Goal: Information Seeking & Learning: Learn about a topic

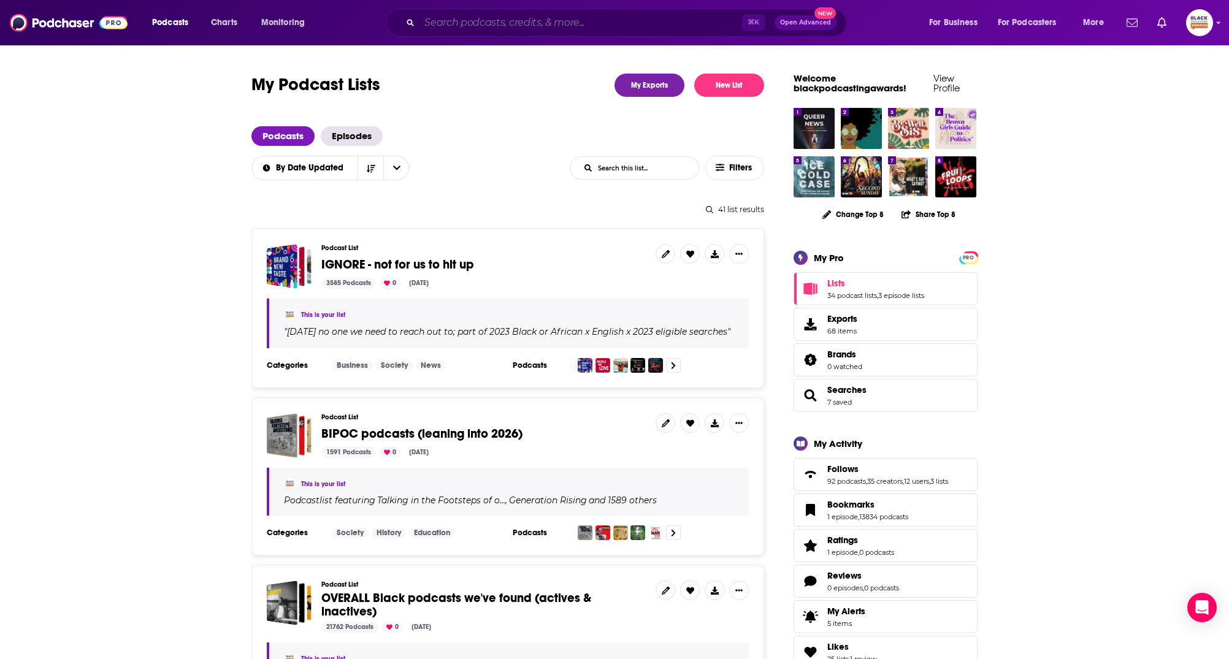
click at [593, 17] on input "Search podcasts, credits, & more..." at bounding box center [581, 23] width 323 height 20
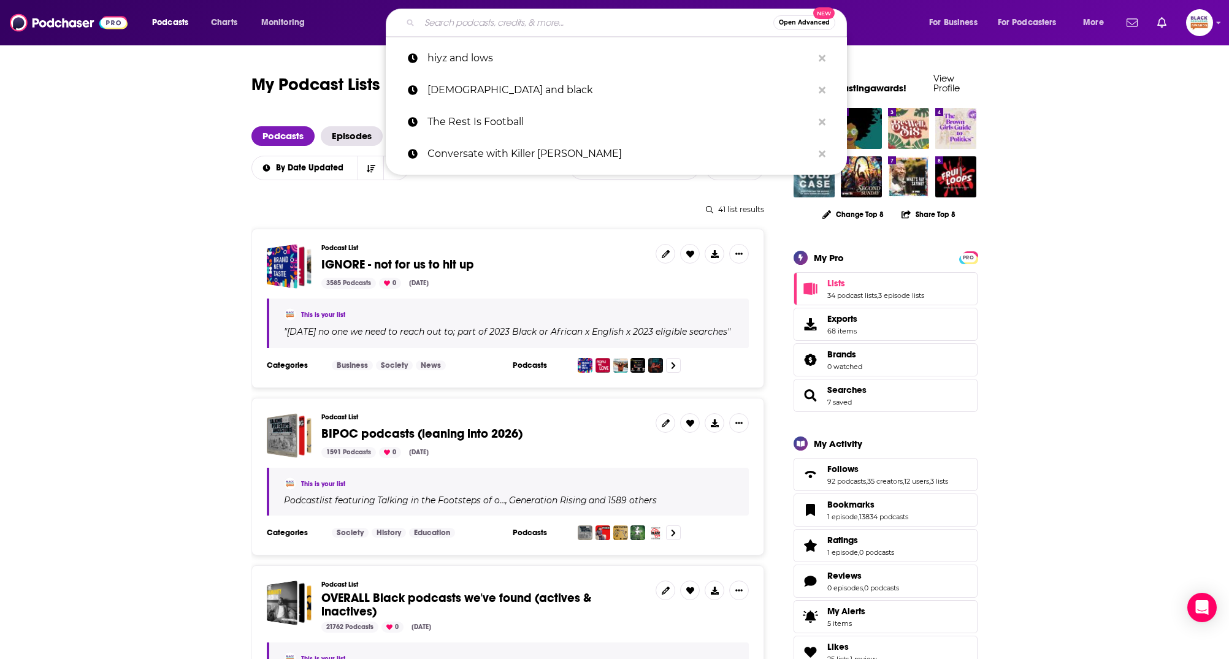
paste input "THE KING OBED PODCAST"
type input "THE KING OBED PODCAST"
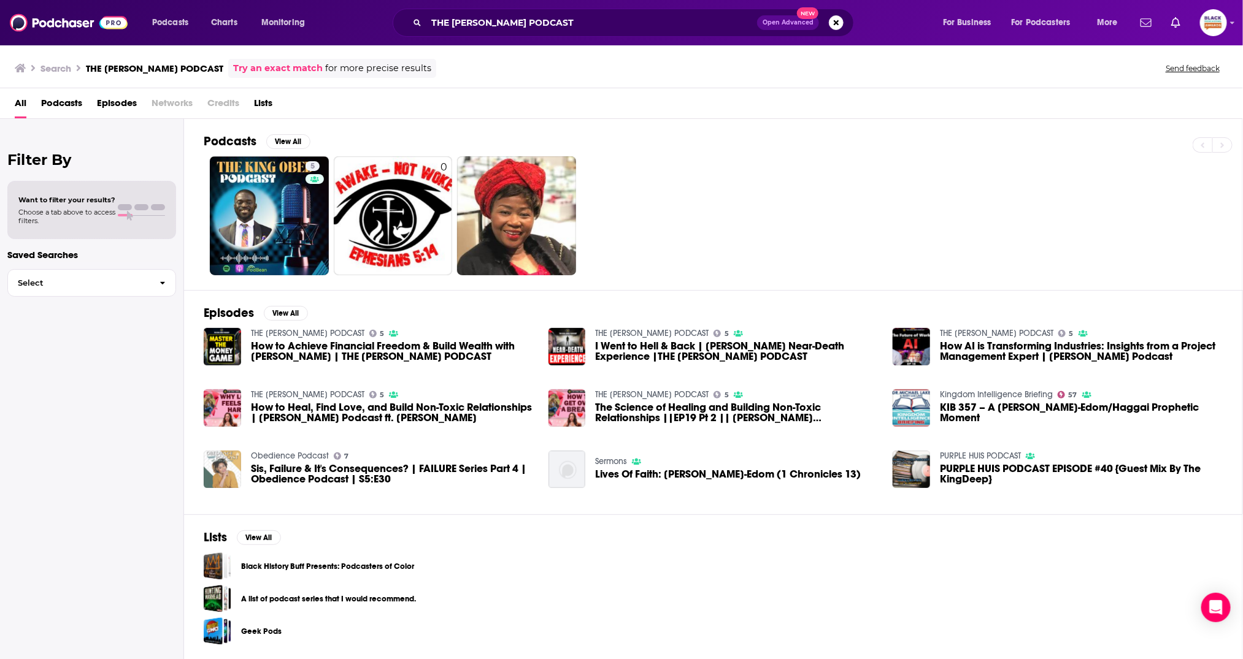
click at [217, 473] on img "Sis, Failure & It's Consequences? | FAILURE Series Part 4 | Obedience Podcast |…" at bounding box center [222, 469] width 37 height 37
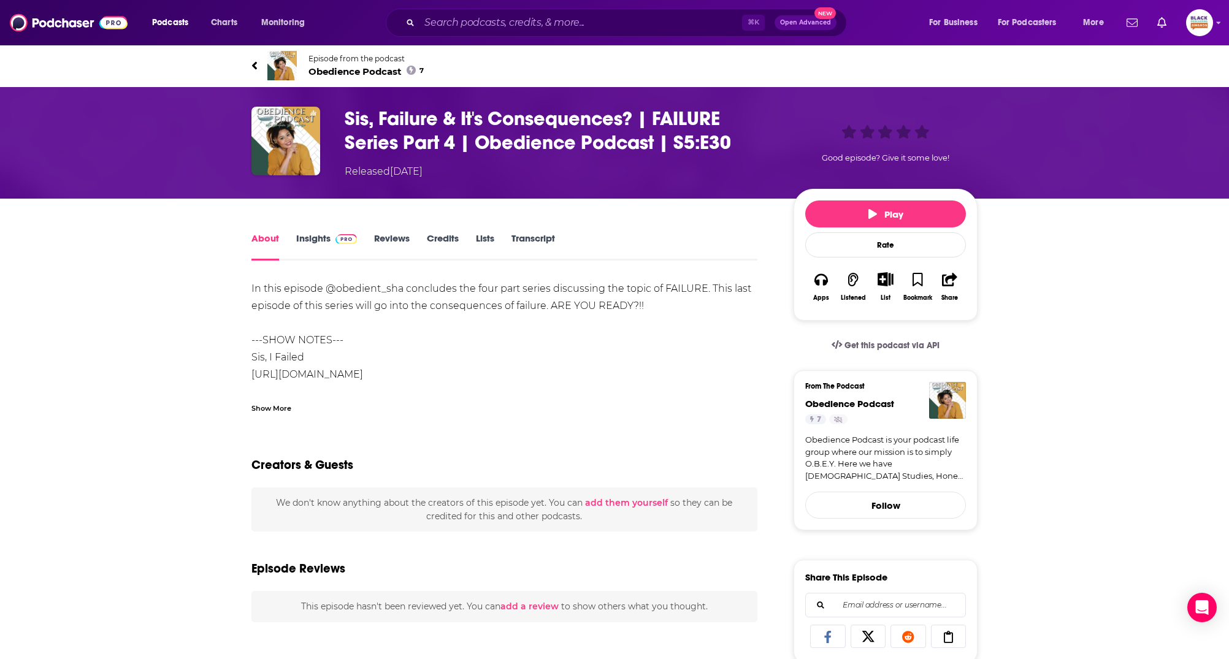
click at [272, 59] on img at bounding box center [281, 65] width 29 height 29
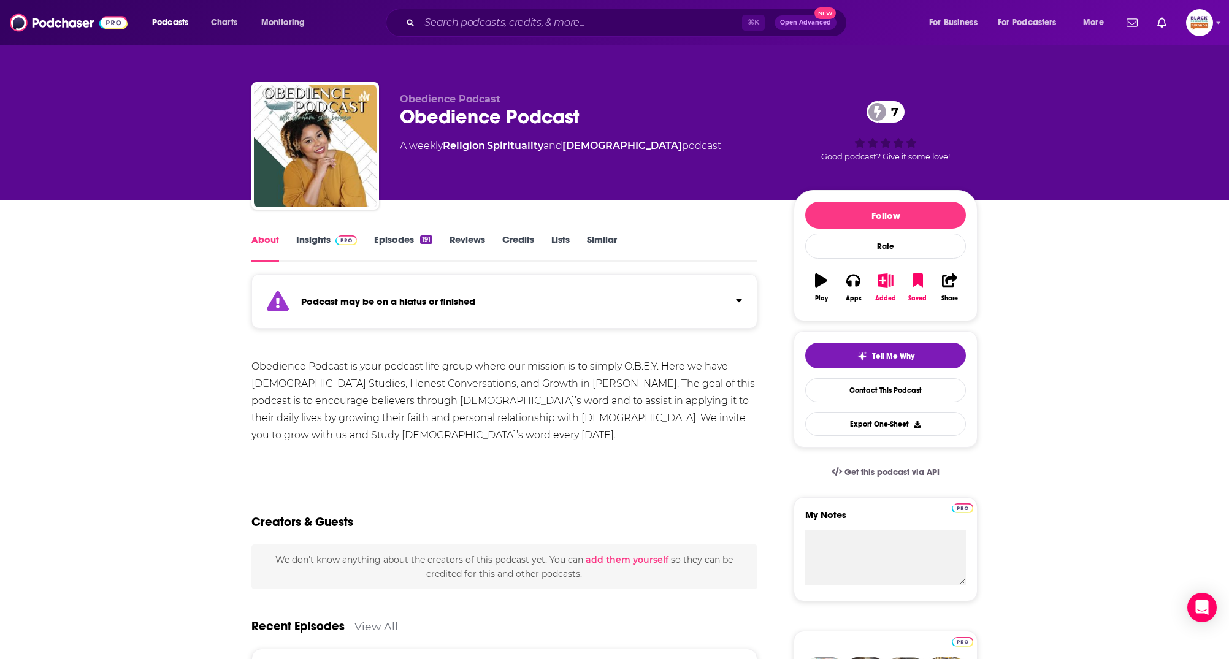
click at [697, 305] on div "Podcast may be on a hiatus or finished" at bounding box center [504, 301] width 506 height 55
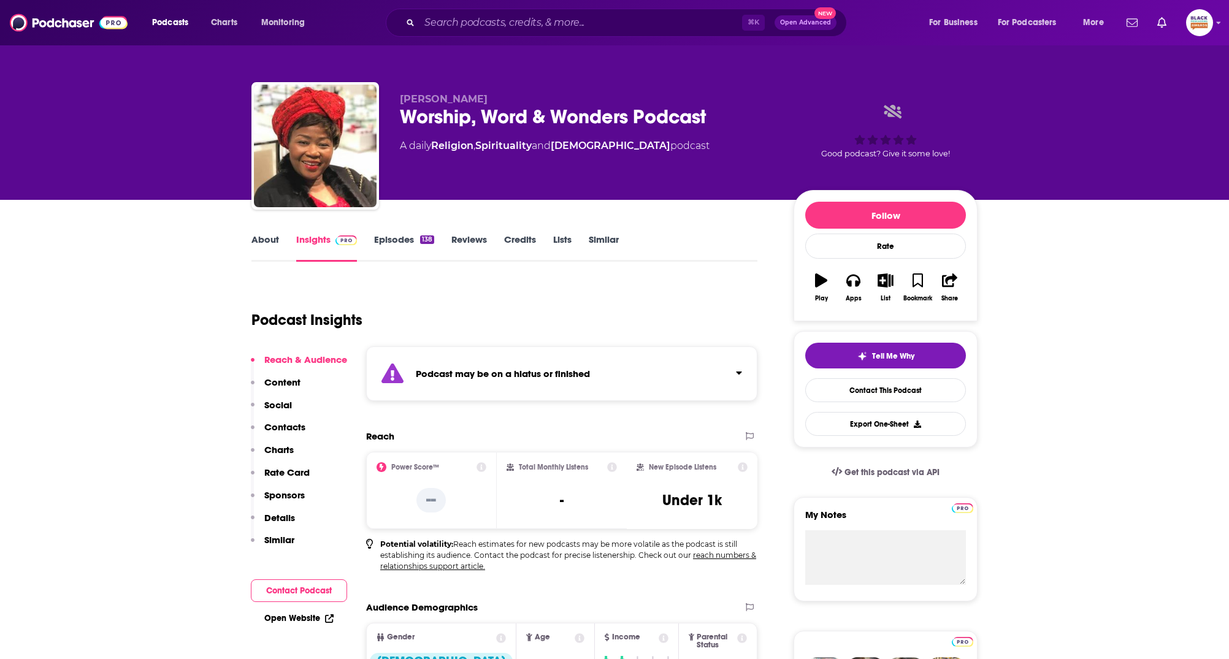
click at [722, 380] on div "Podcast may be on a hiatus or finished" at bounding box center [561, 374] width 391 height 55
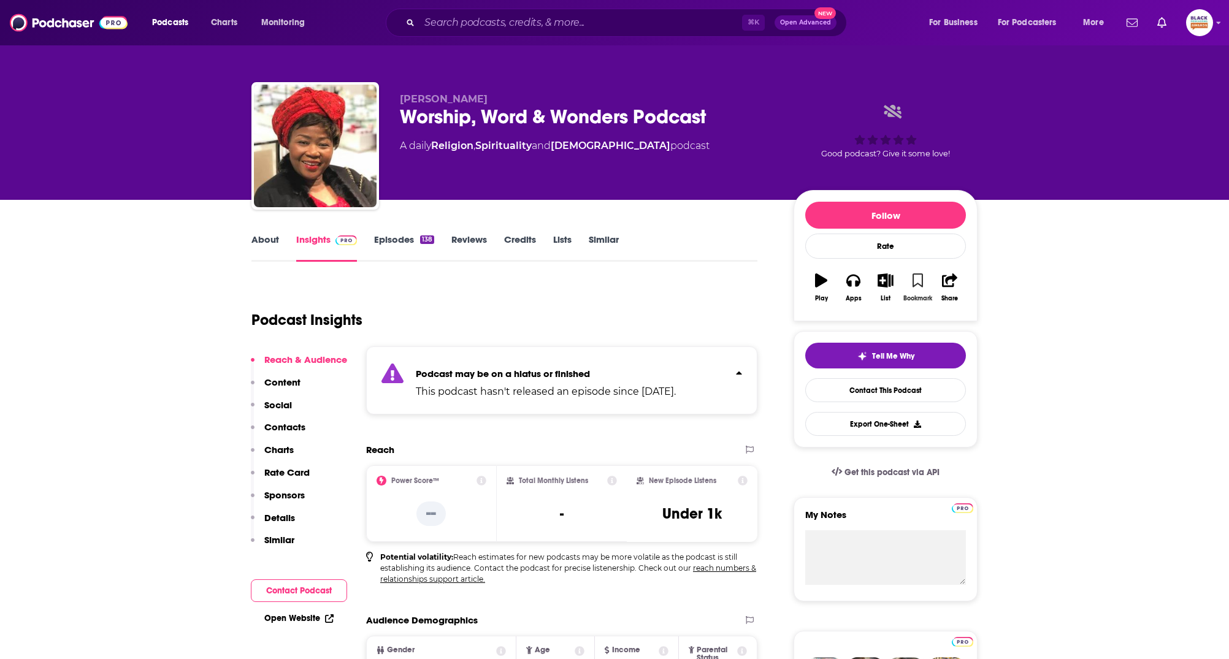
drag, startPoint x: 919, startPoint y: 277, endPoint x: 900, endPoint y: 282, distance: 20.4
click at [919, 278] on icon "button" at bounding box center [918, 280] width 10 height 13
click at [872, 283] on button "List" at bounding box center [886, 288] width 32 height 44
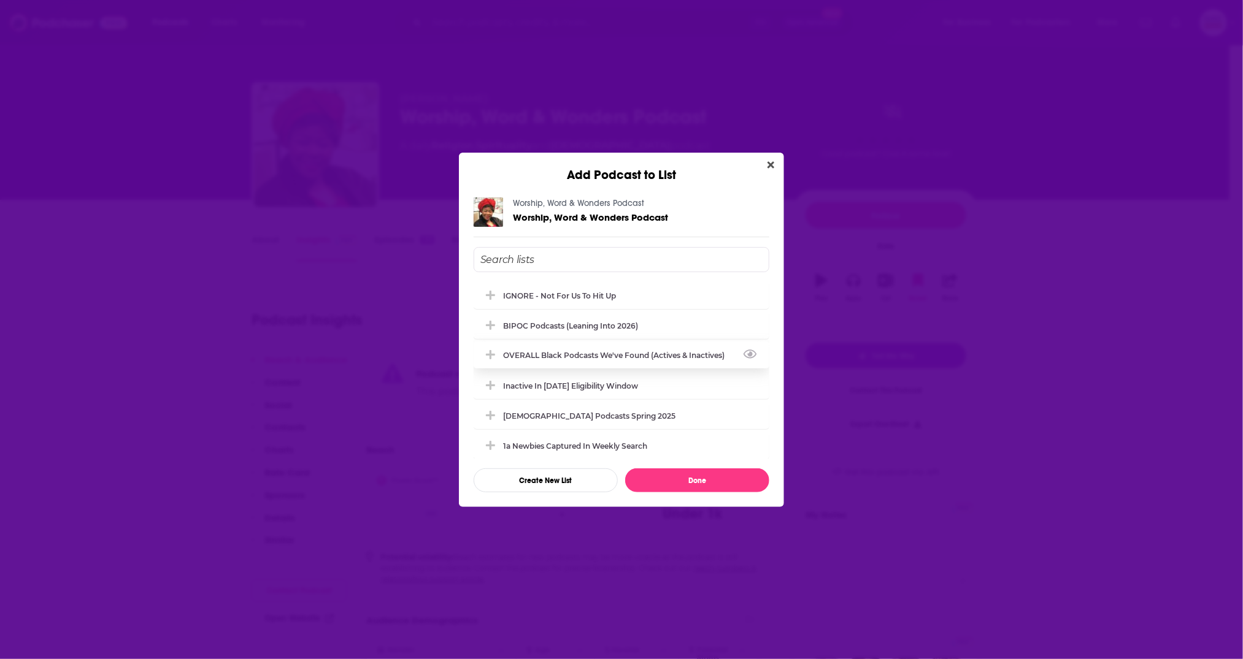
click at [582, 348] on div "OVERALL Black podcasts we've found (actives & inactives)" at bounding box center [621, 355] width 296 height 27
click at [574, 386] on div "Inactive in 2026 eligibility window" at bounding box center [574, 385] width 142 height 9
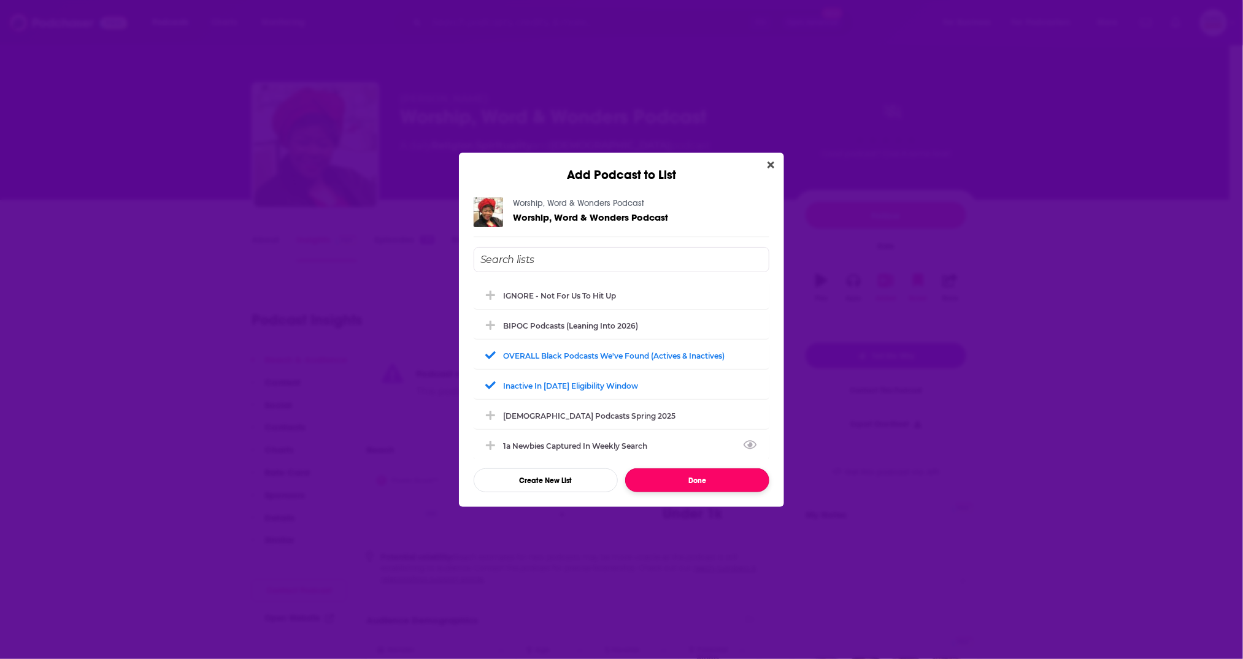
click at [724, 488] on button "Done" at bounding box center [697, 481] width 144 height 24
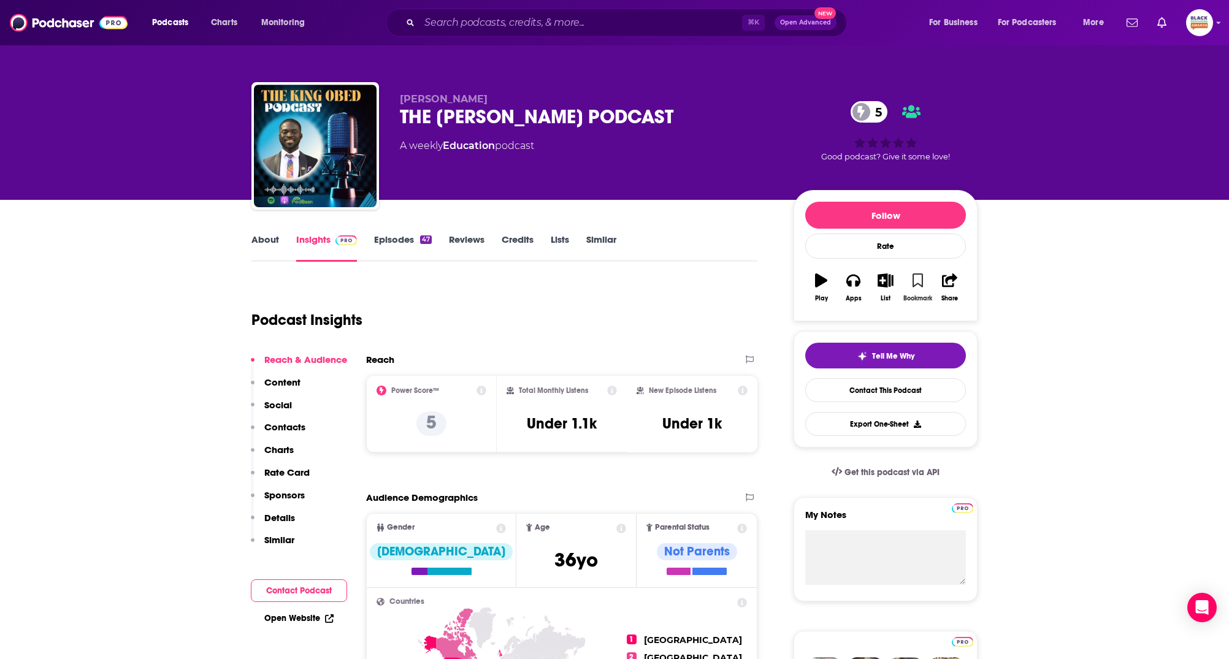
click at [913, 282] on icon "button" at bounding box center [918, 280] width 10 height 13
click at [888, 277] on icon "button" at bounding box center [885, 280] width 15 height 13
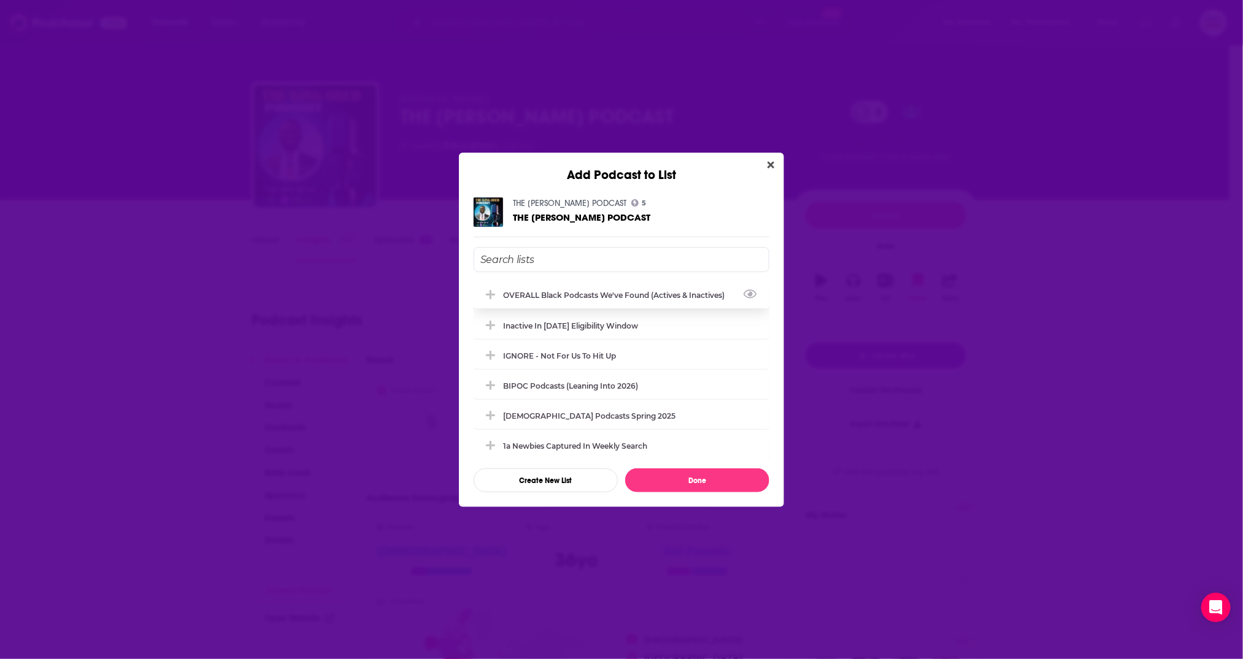
click at [631, 293] on div "OVERALL Black podcasts we've found (actives & inactives)" at bounding box center [617, 295] width 229 height 9
click at [586, 252] on input "Add Podcast To List" at bounding box center [621, 259] width 296 height 25
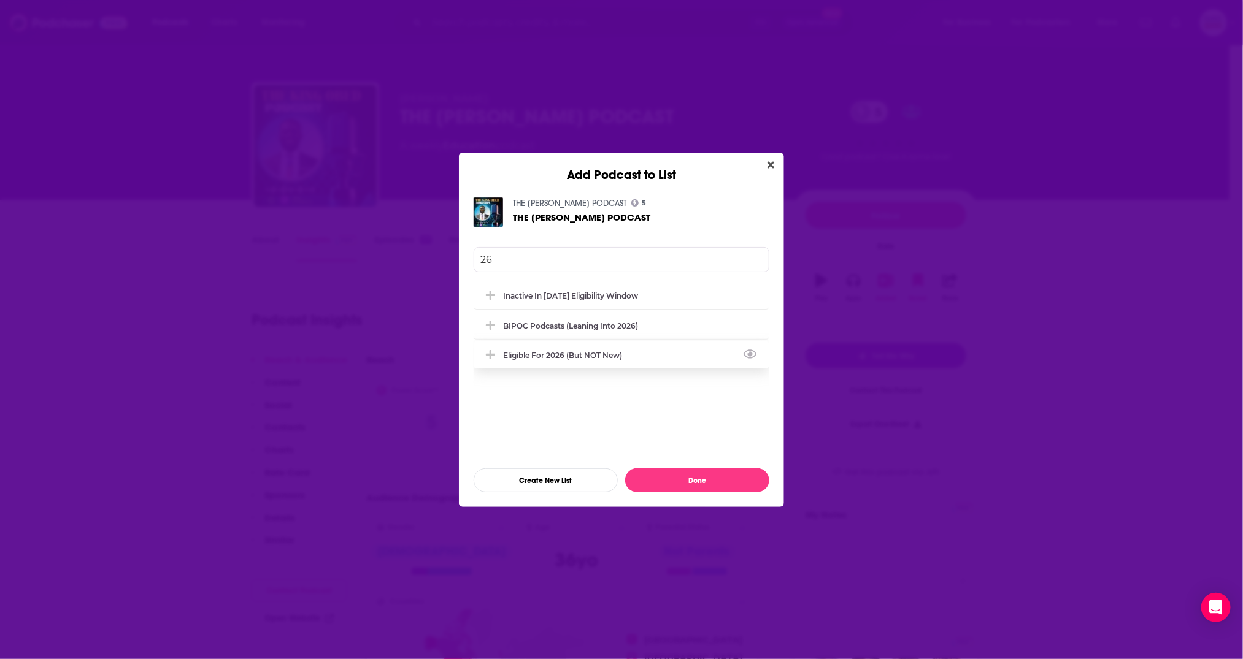
click at [569, 359] on div "Eligible for 2026 (but NOT new)" at bounding box center [566, 355] width 126 height 9
type input "26"
click at [721, 482] on button "Done" at bounding box center [697, 481] width 144 height 24
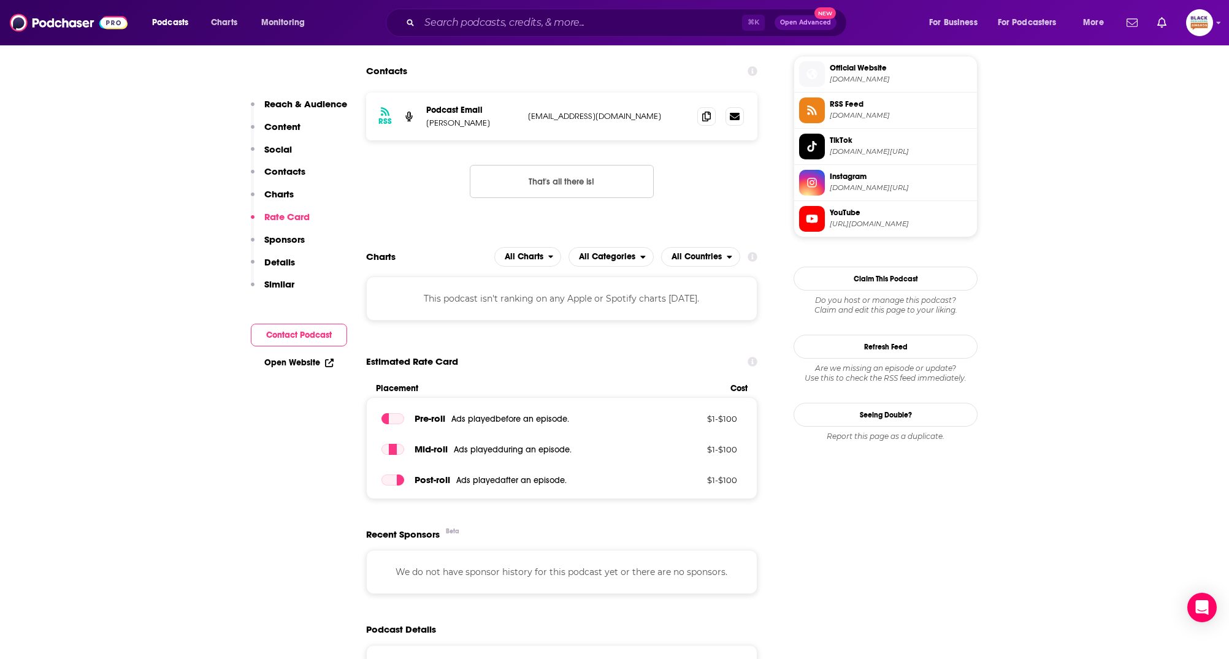
scroll to position [1253, 0]
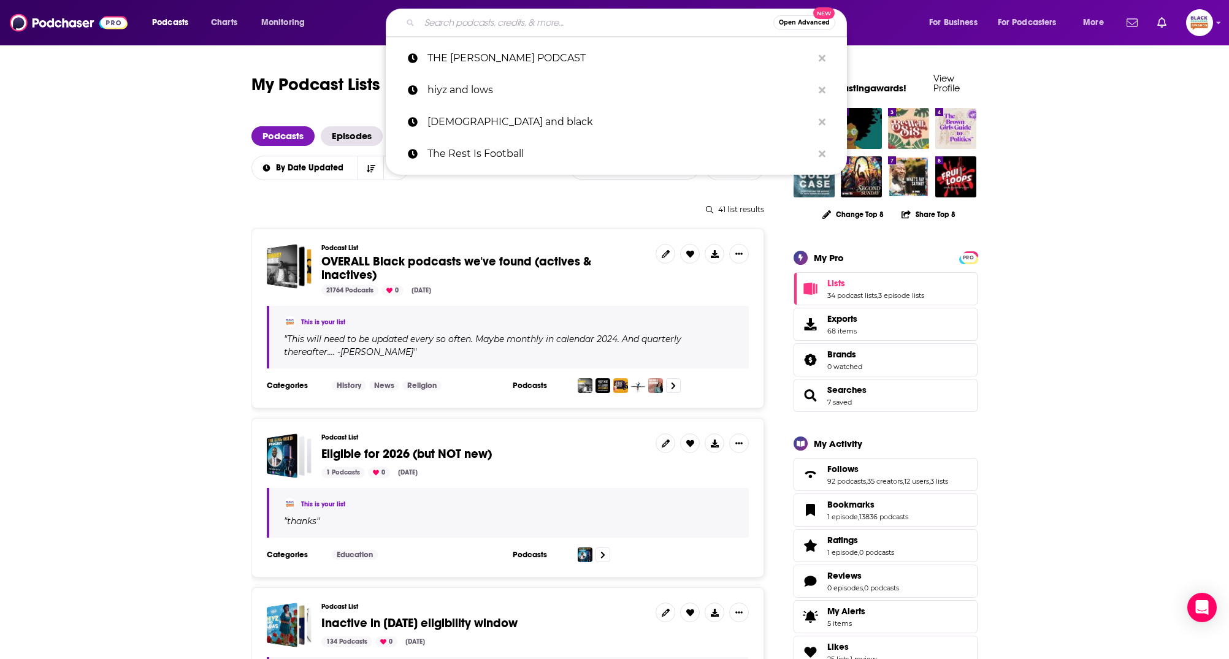
click at [500, 23] on input "Search podcasts, credits, & more..." at bounding box center [597, 23] width 354 height 20
paste input "THE TRINITY SQUAD!"
type input "THE TRINITY SQUAD!"
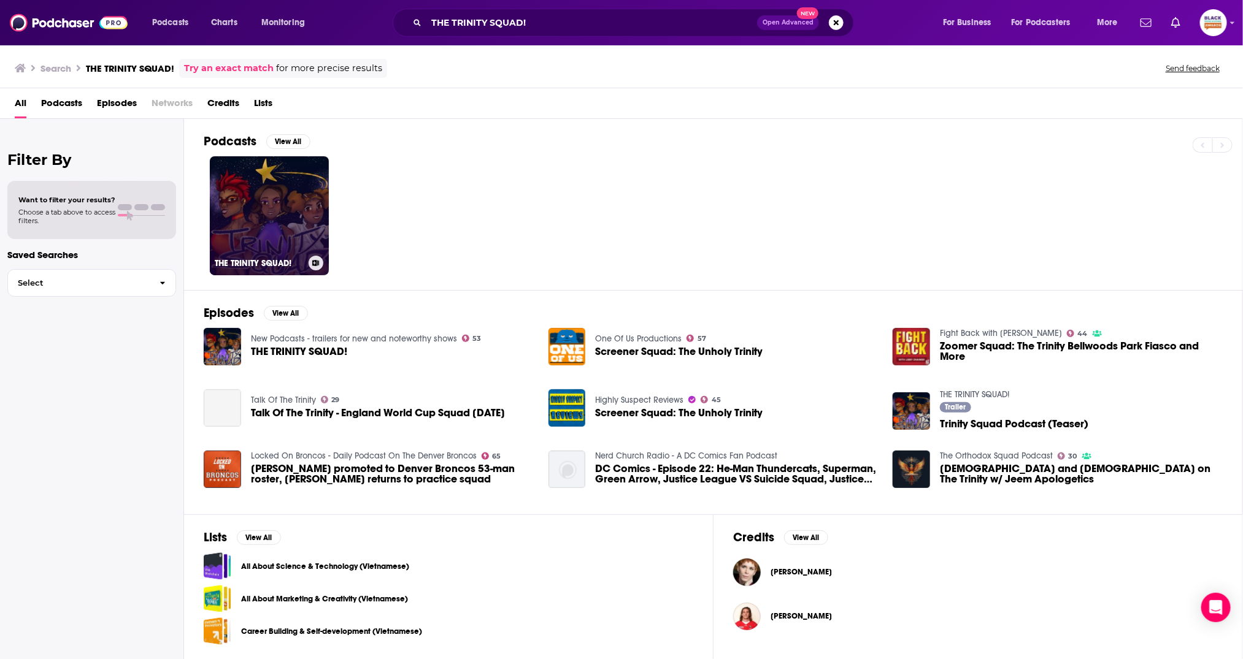
click at [286, 218] on link "THE TRINITY SQUAD!" at bounding box center [269, 215] width 119 height 119
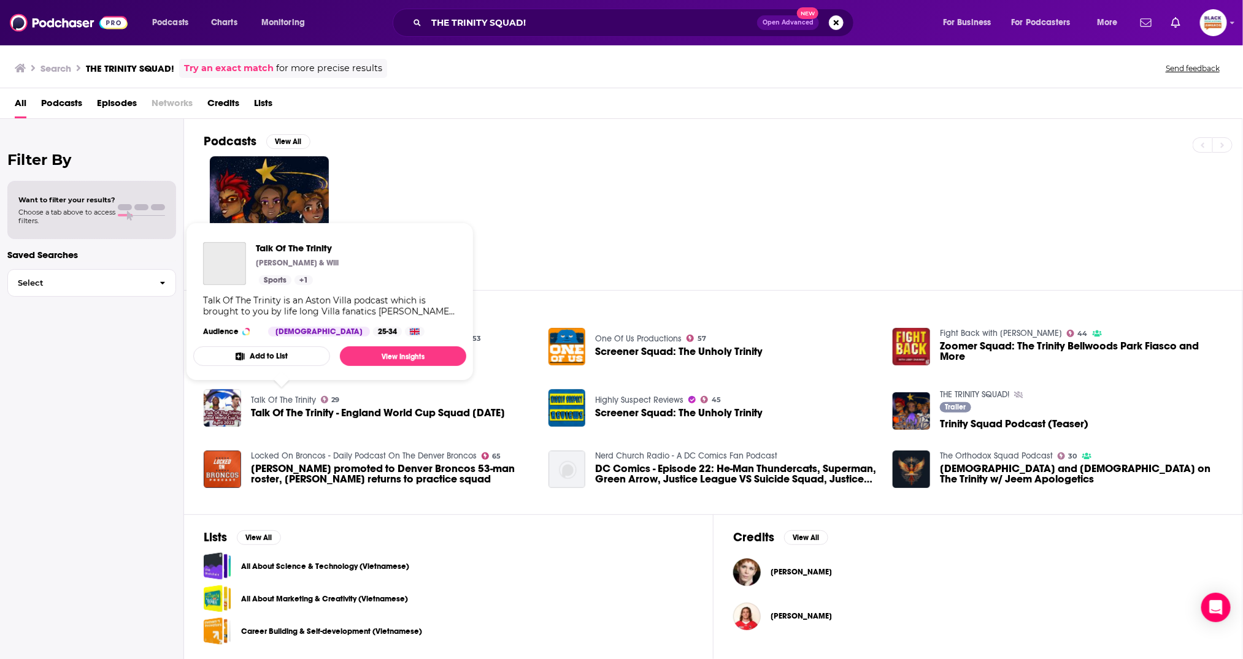
click at [290, 396] on link "Talk Of The Trinity" at bounding box center [283, 400] width 65 height 10
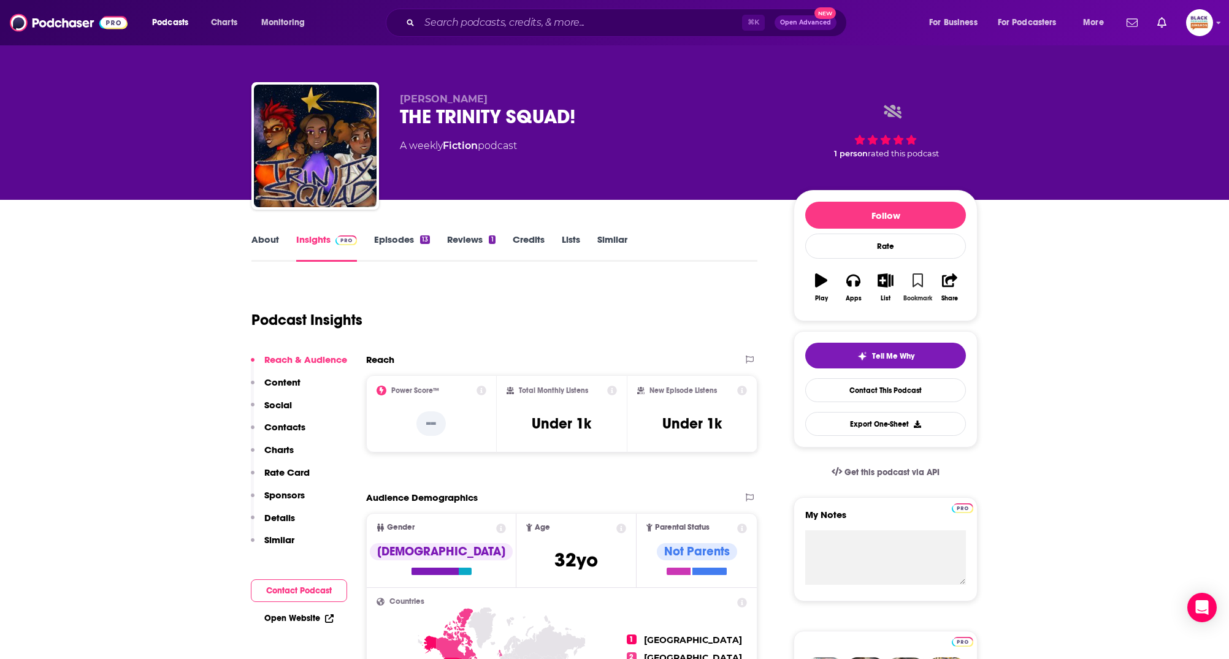
click at [926, 281] on button "Bookmark" at bounding box center [918, 288] width 32 height 44
click at [891, 281] on icon "button" at bounding box center [885, 280] width 15 height 13
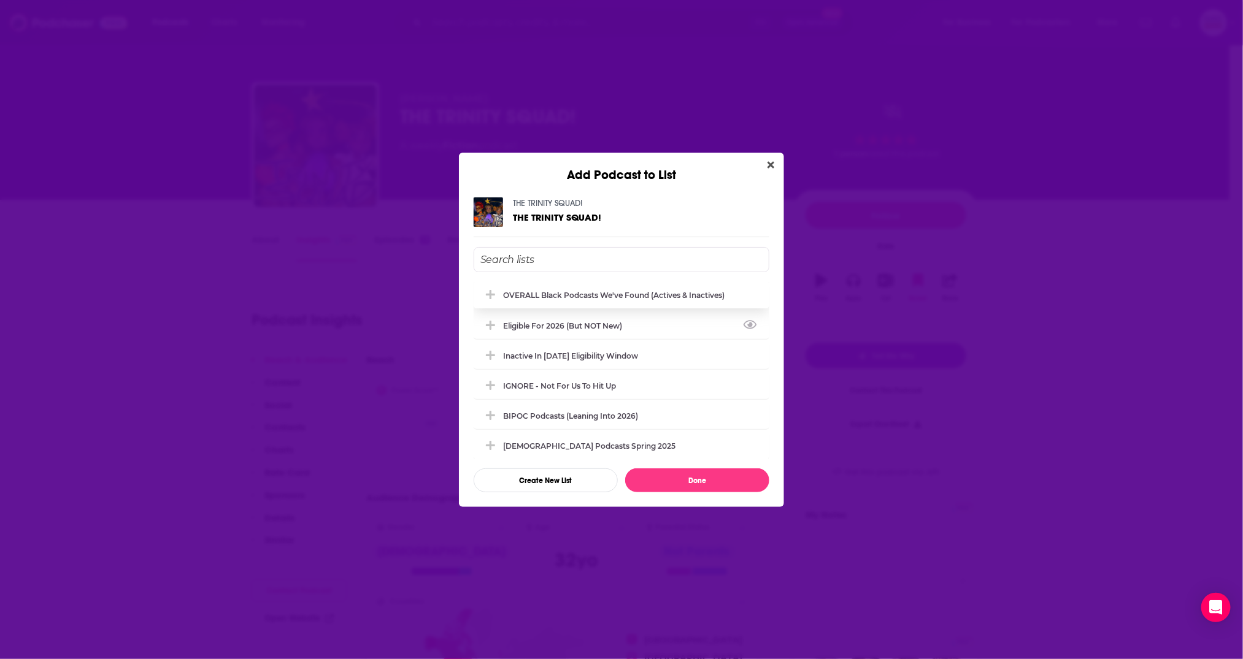
drag, startPoint x: 600, startPoint y: 323, endPoint x: 596, endPoint y: 300, distance: 23.7
click at [600, 323] on div "Eligible for 2026 (but NOT new)" at bounding box center [566, 325] width 126 height 9
click at [594, 293] on div "OVERALL Black podcasts we've found (actives & inactives)" at bounding box center [617, 295] width 229 height 9
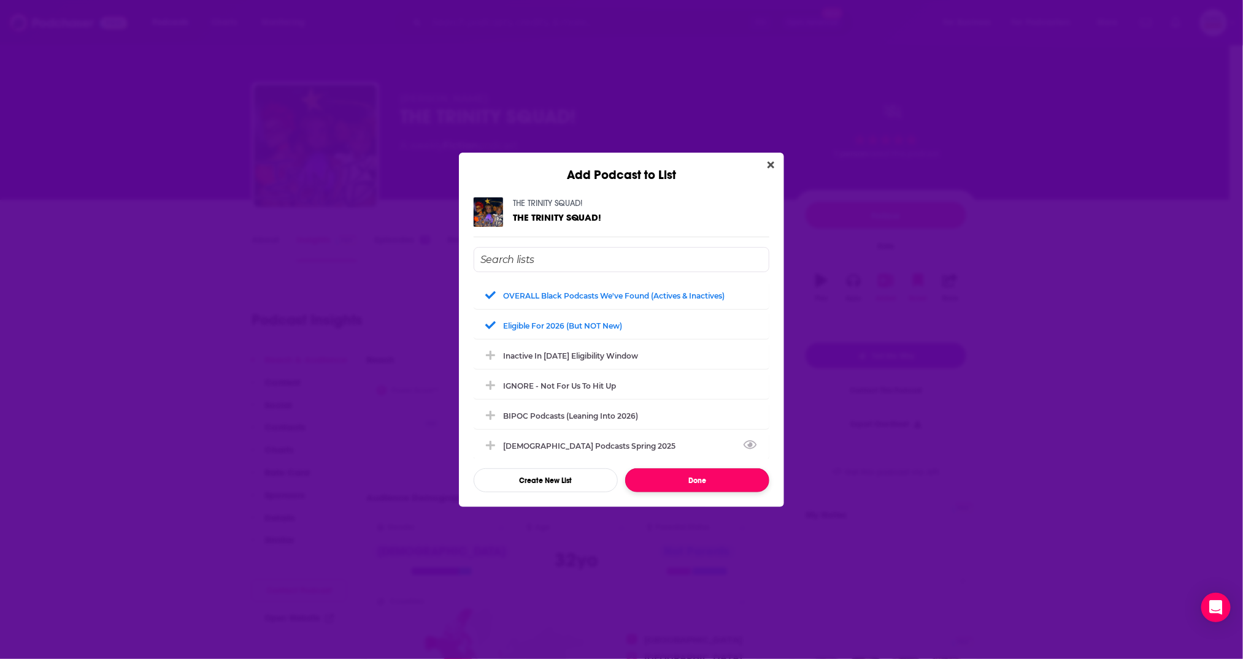
click at [699, 480] on button "Done" at bounding box center [697, 481] width 144 height 24
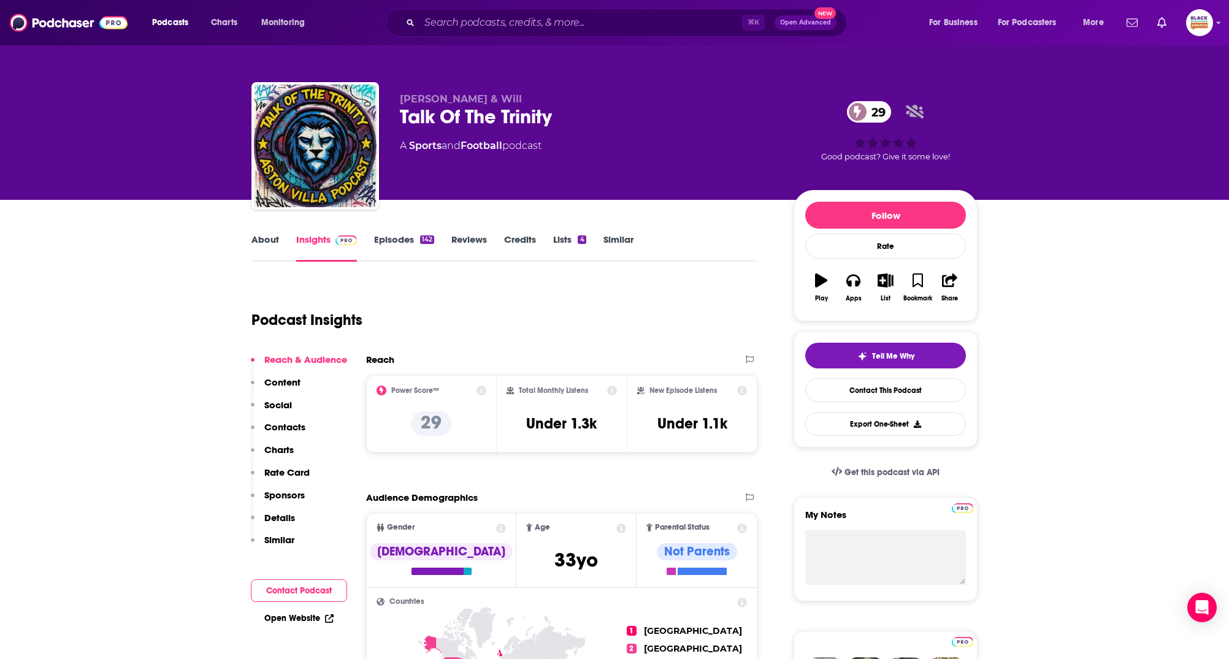
click at [821, 278] on icon "button" at bounding box center [821, 280] width 12 height 13
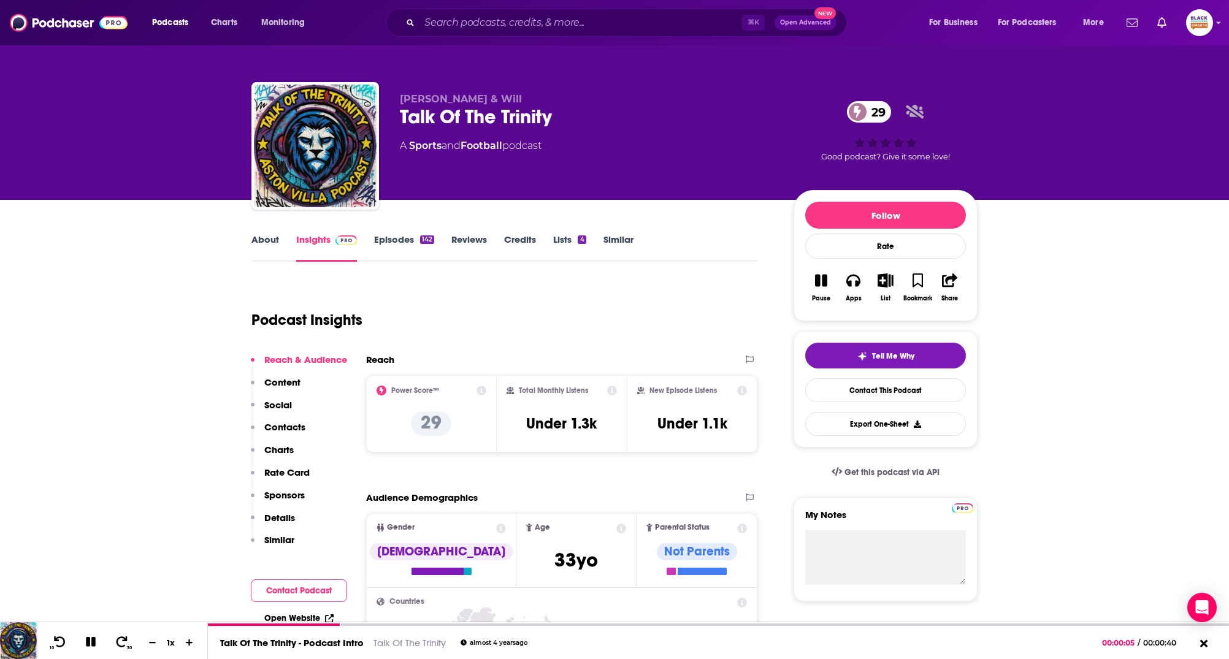
click at [258, 242] on link "About" at bounding box center [265, 248] width 28 height 28
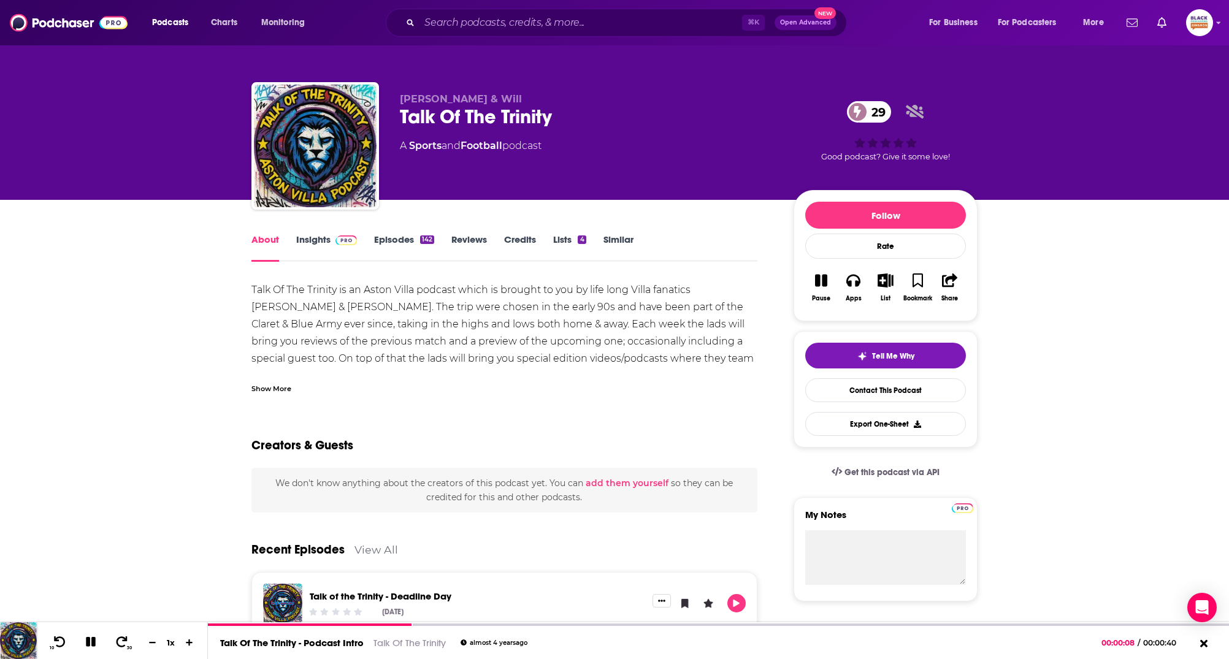
click at [404, 247] on link "Episodes 142" at bounding box center [404, 248] width 60 height 28
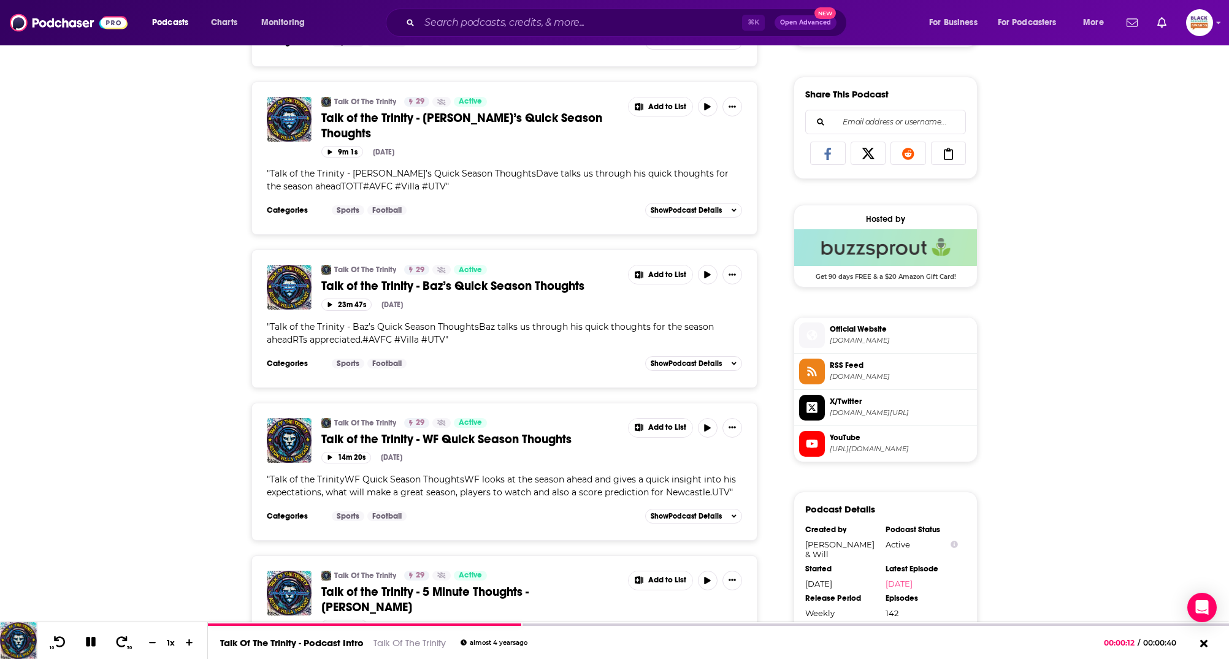
scroll to position [767, 0]
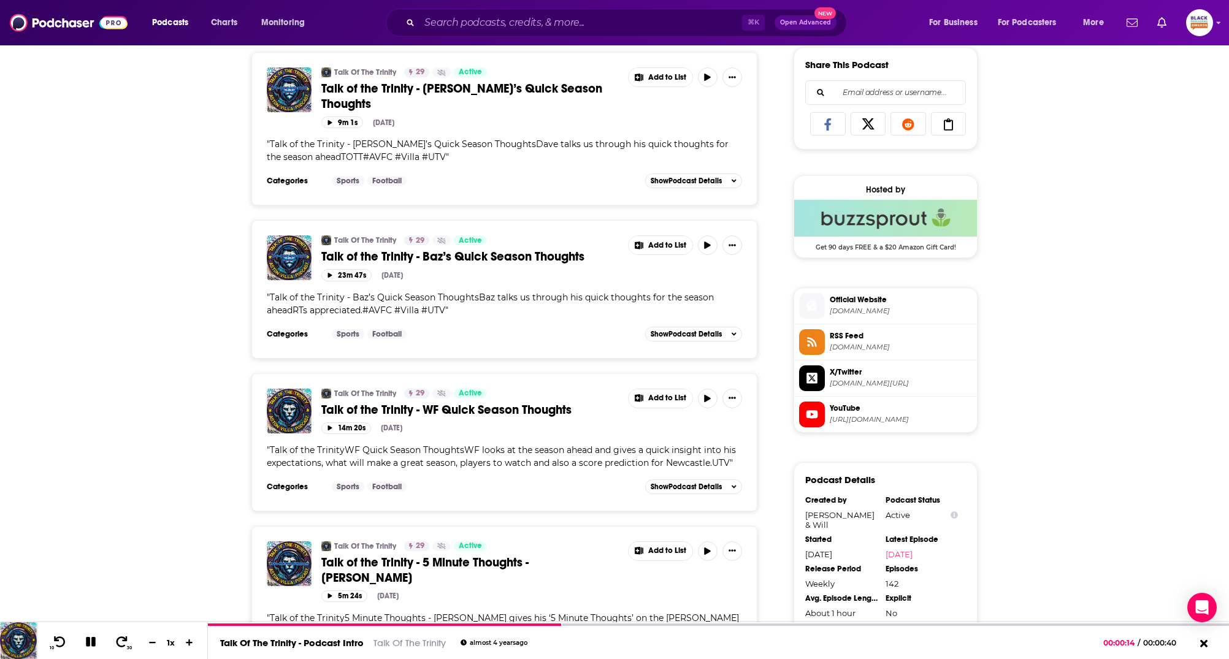
click at [859, 408] on span "YouTube" at bounding box center [901, 408] width 142 height 11
